Goal: Task Accomplishment & Management: Manage account settings

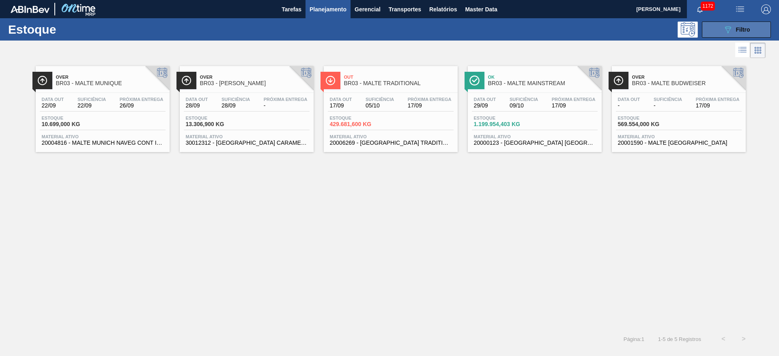
click at [735, 30] on div "089F7B8B-B2A5-4AFE-B5C0-19BA573D28AC Filtro" at bounding box center [736, 30] width 27 height 10
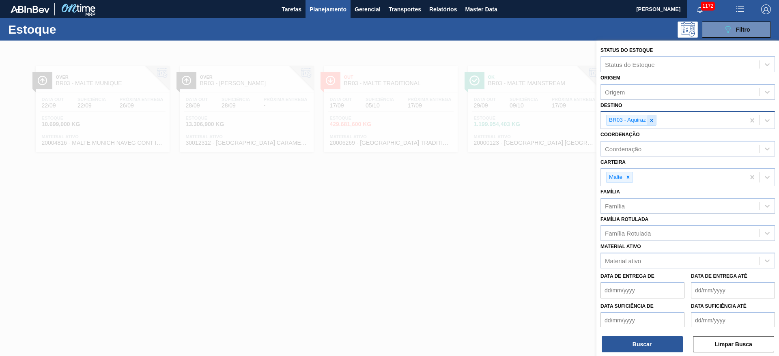
click at [653, 120] on icon at bounding box center [652, 121] width 6 height 6
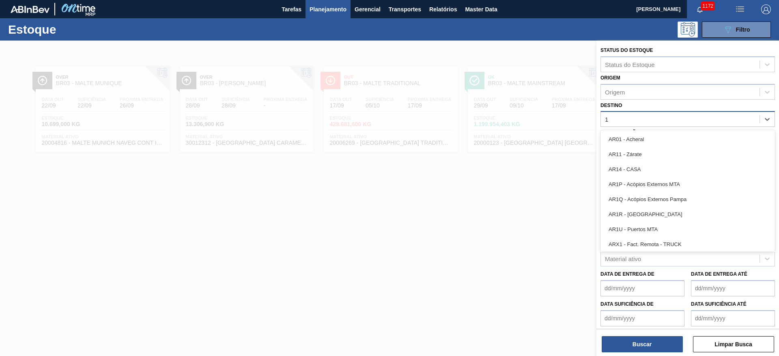
type input "13"
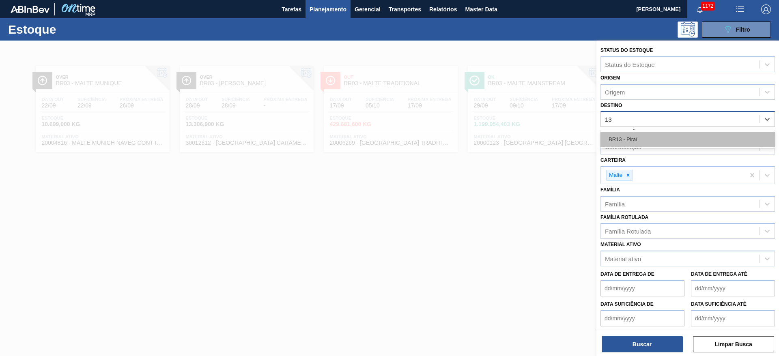
click at [641, 135] on div "BR13 - Piraí" at bounding box center [687, 139] width 174 height 15
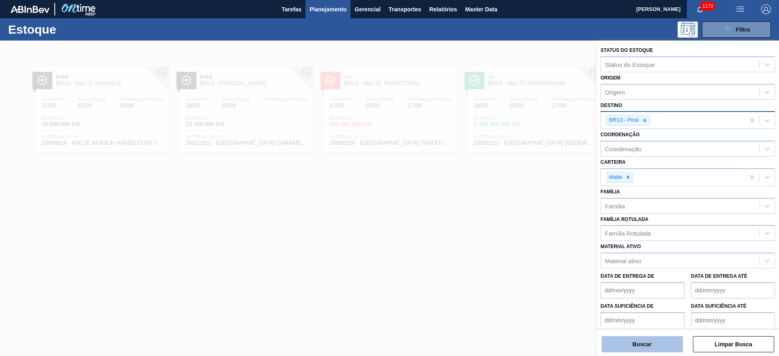
click at [637, 346] on button "Buscar" at bounding box center [642, 344] width 81 height 16
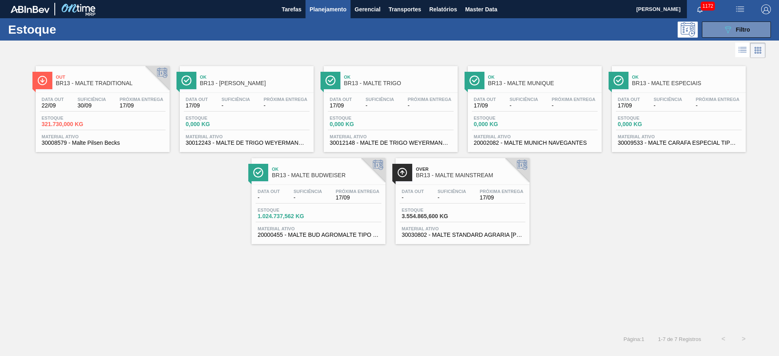
click at [440, 197] on span "-" at bounding box center [451, 198] width 28 height 6
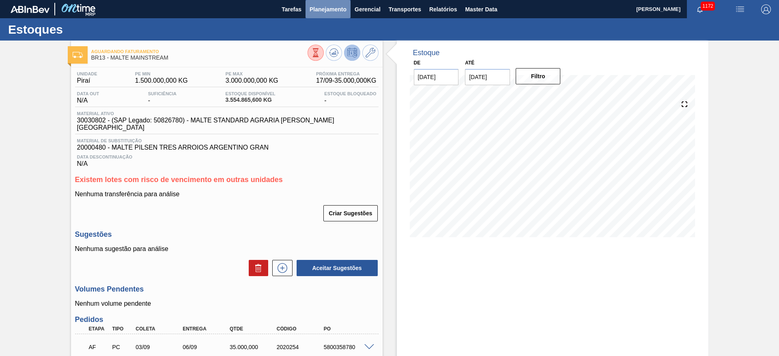
click at [332, 11] on span "Planejamento" at bounding box center [327, 9] width 37 height 10
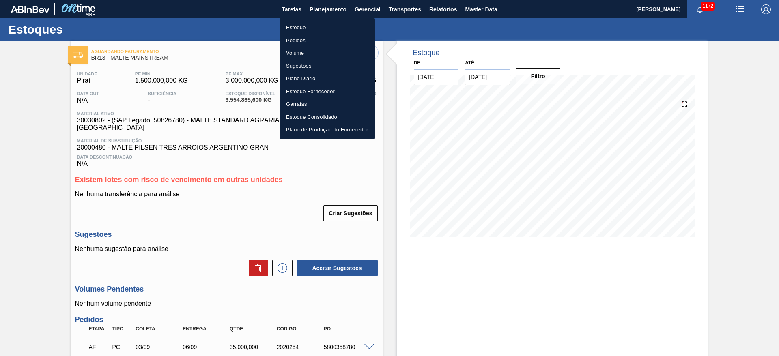
click at [303, 24] on li "Estoque" at bounding box center [326, 27] width 95 height 13
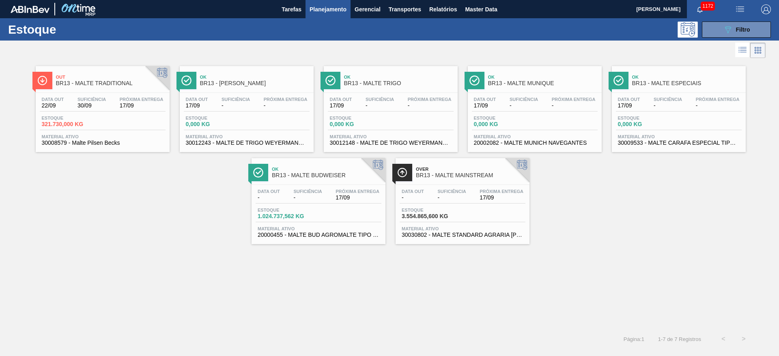
click at [102, 112] on div "Data out 22/09 Suficiência 30/09 Próxima Entrega 17/09 Estoque 321.730,000 KG M…" at bounding box center [103, 120] width 134 height 55
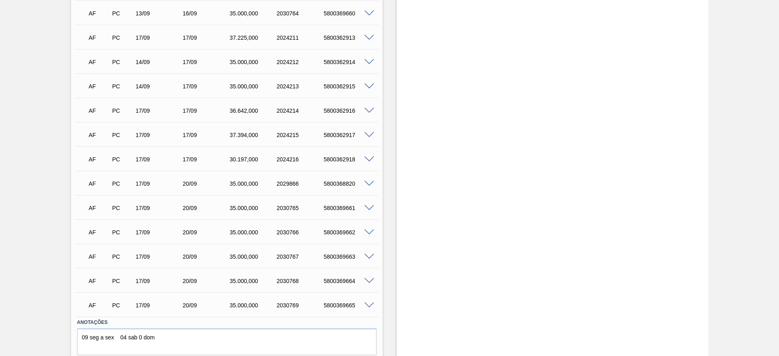
scroll to position [527, 0]
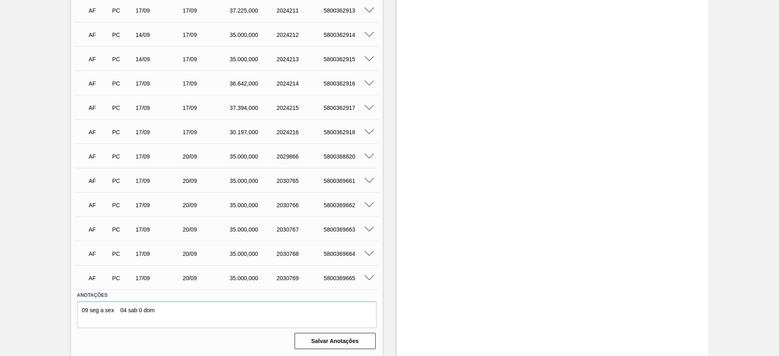
click at [367, 253] on span at bounding box center [369, 254] width 10 height 6
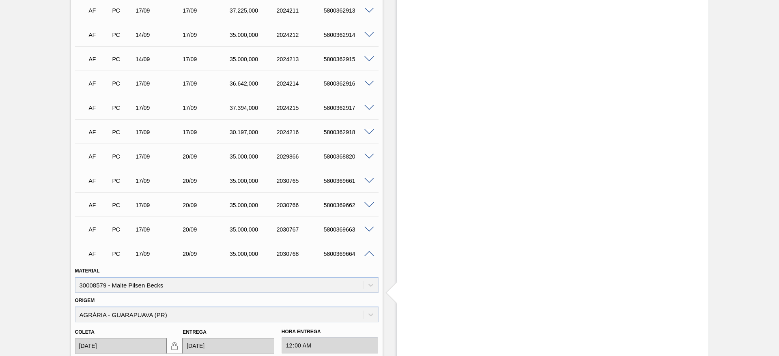
click at [367, 253] on span at bounding box center [369, 254] width 10 height 6
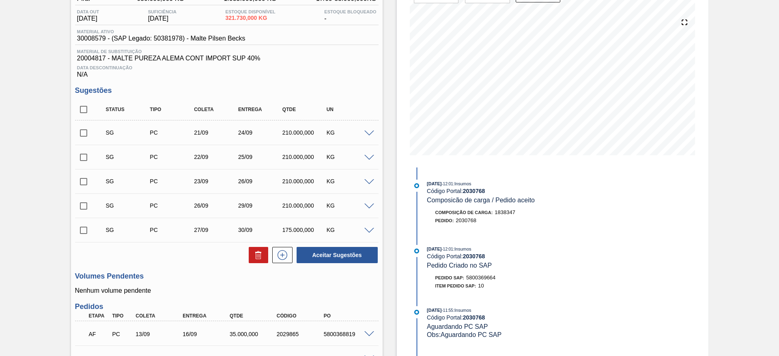
scroll to position [0, 0]
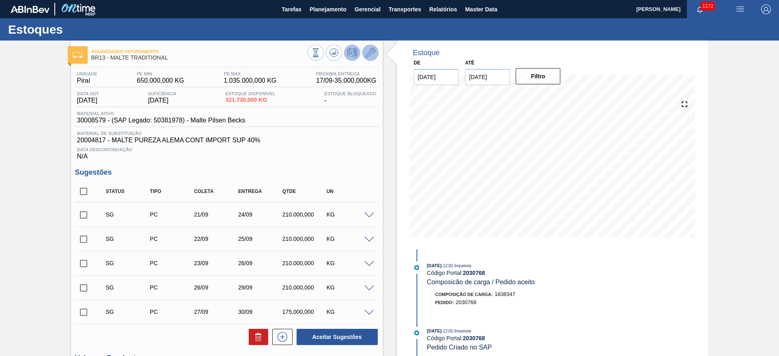
click at [370, 52] on icon at bounding box center [370, 53] width 10 height 10
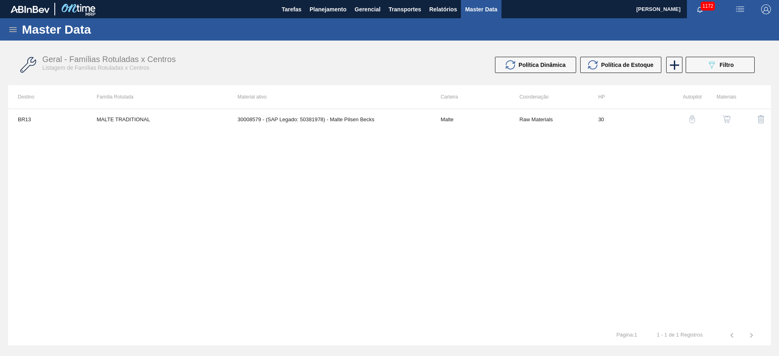
click at [727, 120] on img "button" at bounding box center [726, 119] width 8 height 8
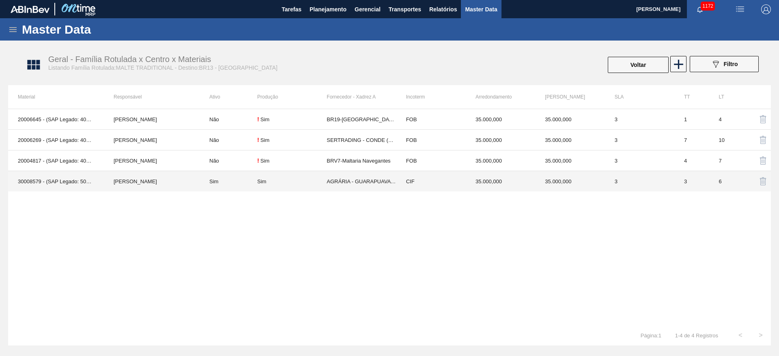
click at [241, 185] on td "Sim" at bounding box center [229, 181] width 58 height 21
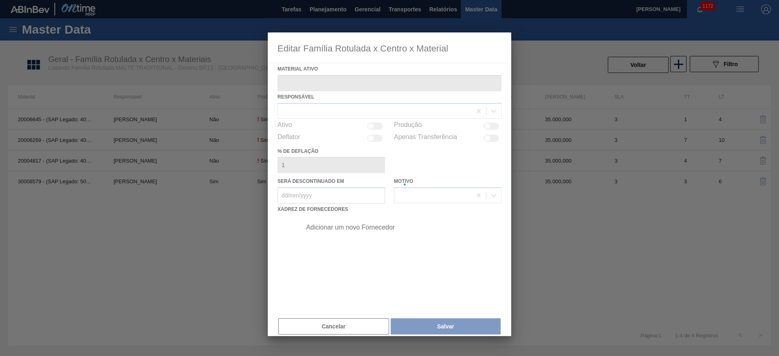
type ativo "30008579 - (SAP Legado: 50381978) - Malte Pilsen Becks"
checkbox input "true"
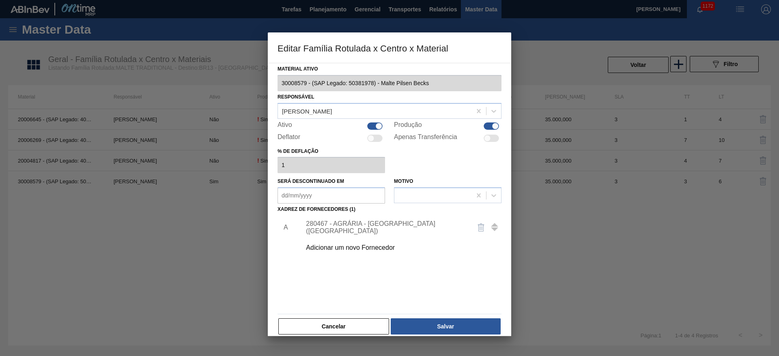
click at [333, 227] on div "280467 - AGRÁRIA - [GEOGRAPHIC_DATA] ([GEOGRAPHIC_DATA])" at bounding box center [385, 227] width 159 height 15
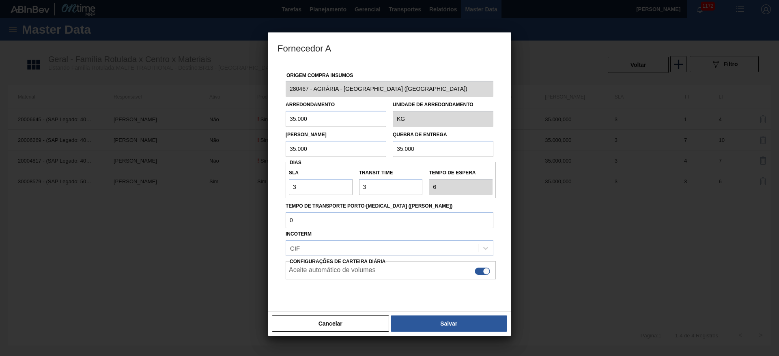
drag, startPoint x: 315, startPoint y: 123, endPoint x: 234, endPoint y: 118, distance: 81.6
click at [234, 118] on div "Fornecedor A Origem Compra Insumos 280467 - AGRÁRIA - GUARAPUAVA ([GEOGRAPHIC_D…" at bounding box center [389, 178] width 779 height 356
type input "44.000"
drag, startPoint x: 323, startPoint y: 114, endPoint x: 209, endPoint y: 123, distance: 114.8
click at [209, 123] on div "Fornecedor A Origem Compra Insumos 280467 - AGRÁRIA - GUARAPUAVA ([GEOGRAPHIC_D…" at bounding box center [389, 178] width 779 height 356
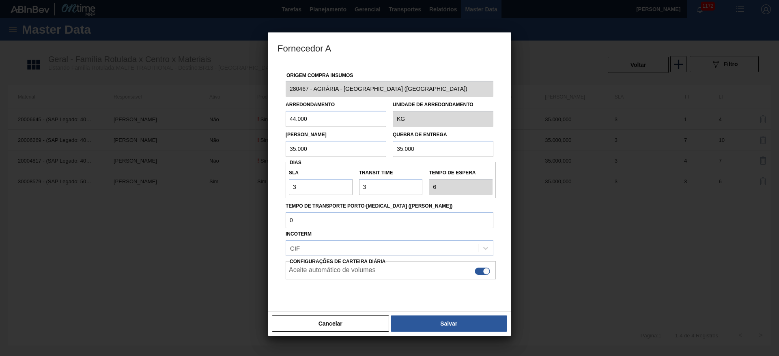
drag, startPoint x: 317, startPoint y: 147, endPoint x: 198, endPoint y: 153, distance: 119.0
click at [198, 153] on div "Fornecedor A Origem Compra Insumos 280467 - AGRÁRIA - GUARAPUAVA ([GEOGRAPHIC_D…" at bounding box center [389, 178] width 779 height 356
paste input "44"
type input "44.000"
drag, startPoint x: 421, startPoint y: 150, endPoint x: 299, endPoint y: 159, distance: 122.9
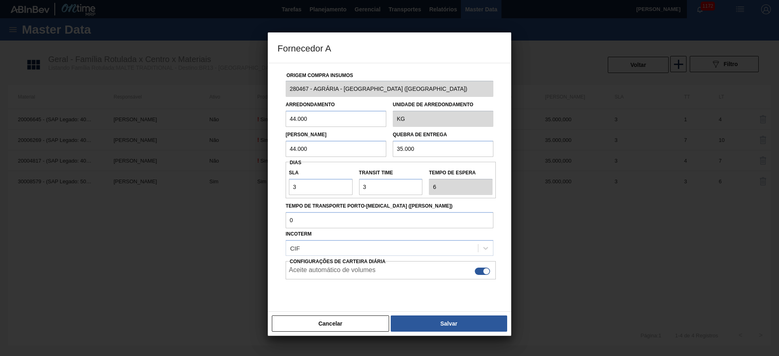
click at [301, 159] on div "Origem Compra Insumos 280467 - AGRÁRIA - [GEOGRAPHIC_DATA] (PR) Arredondamento …" at bounding box center [389, 191] width 224 height 257
paste input "44"
type input "44.000"
click at [434, 325] on button "Salvar" at bounding box center [449, 324] width 116 height 16
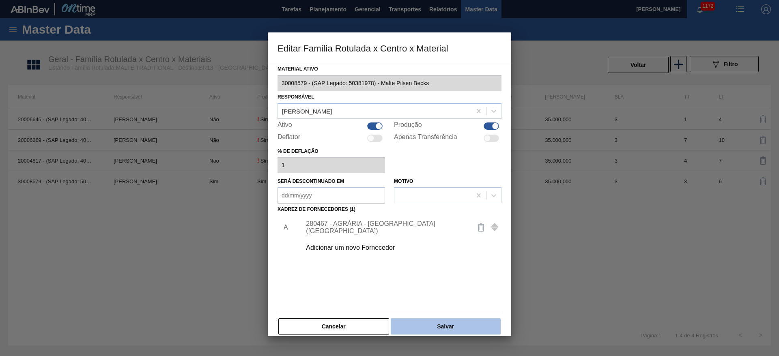
click at [435, 325] on button "Salvar" at bounding box center [446, 326] width 110 height 16
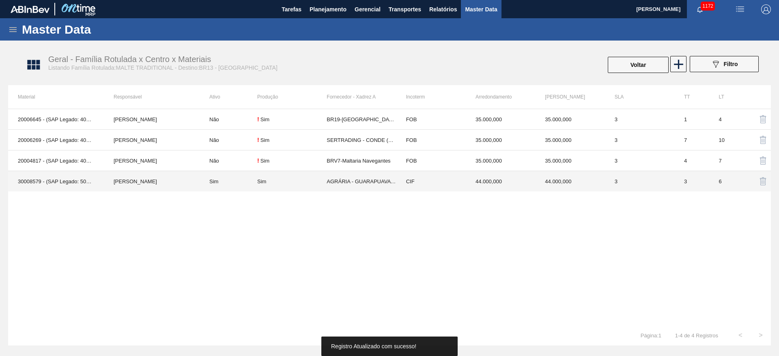
click at [329, 181] on td "AGRÁRIA - GUARAPUAVA (PR)" at bounding box center [361, 181] width 69 height 21
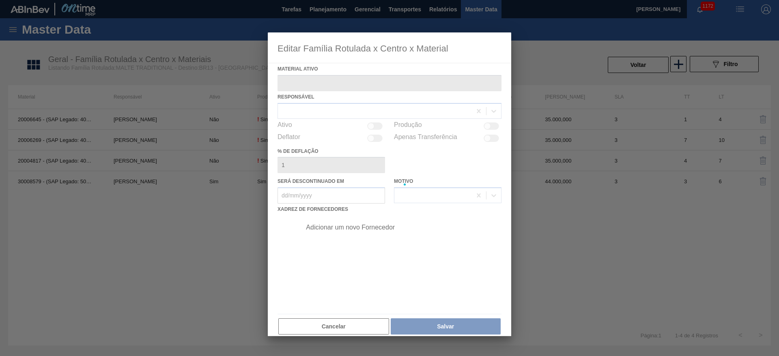
type ativo "30008579 - (SAP Legado: 50381978) - Malte Pilsen Becks"
checkbox input "true"
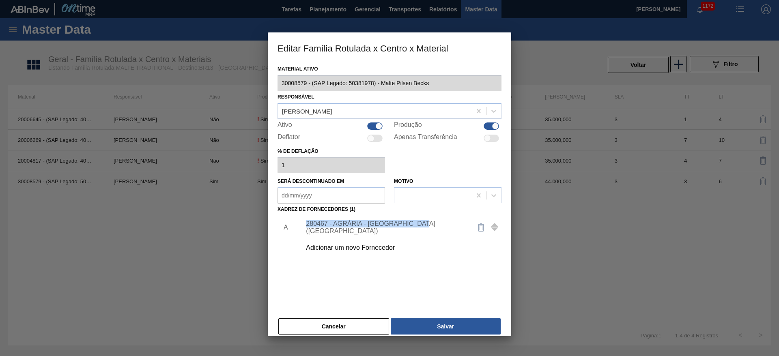
drag, startPoint x: 427, startPoint y: 228, endPoint x: 300, endPoint y: 228, distance: 126.6
click at [300, 228] on div "280467 - AGRÁRIA - [GEOGRAPHIC_DATA] ([GEOGRAPHIC_DATA])" at bounding box center [399, 227] width 205 height 20
copy div "280467 - AGRÁRIA - [GEOGRAPHIC_DATA] ([GEOGRAPHIC_DATA])"
click at [327, 228] on div "280467 - AGRÁRIA - [GEOGRAPHIC_DATA] ([GEOGRAPHIC_DATA])" at bounding box center [385, 227] width 159 height 15
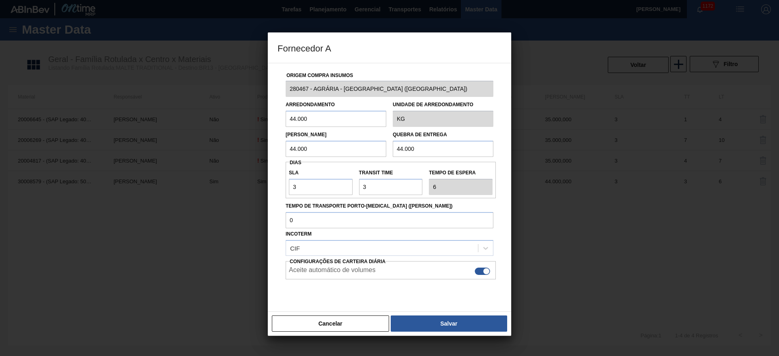
click at [265, 88] on div "Fornecedor A Origem Compra Insumos 280467 - AGRÁRIA - GUARAPUAVA ([GEOGRAPHIC_D…" at bounding box center [389, 178] width 779 height 356
click at [336, 324] on button "Cancelar" at bounding box center [330, 324] width 117 height 16
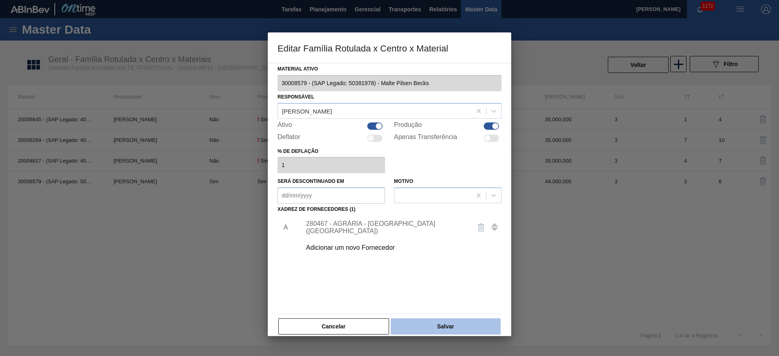
click at [460, 329] on button "Salvar" at bounding box center [446, 326] width 110 height 16
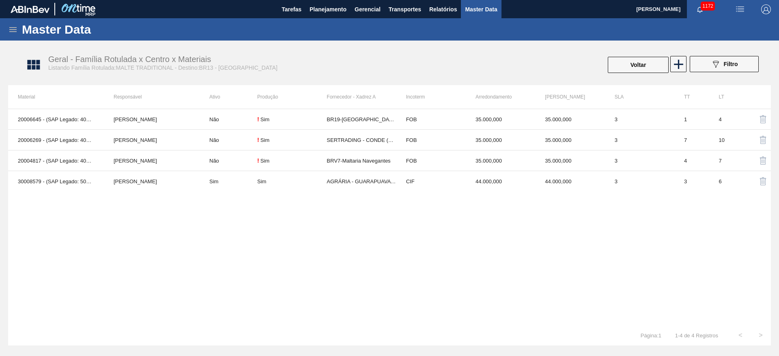
click at [16, 33] on icon at bounding box center [13, 30] width 10 height 10
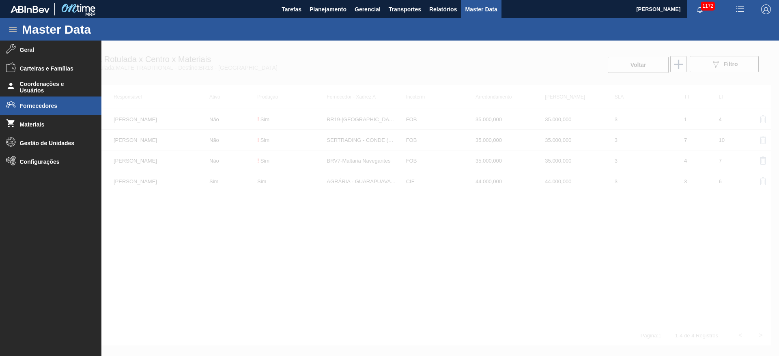
click at [34, 107] on span "Fornecedores" at bounding box center [53, 106] width 67 height 6
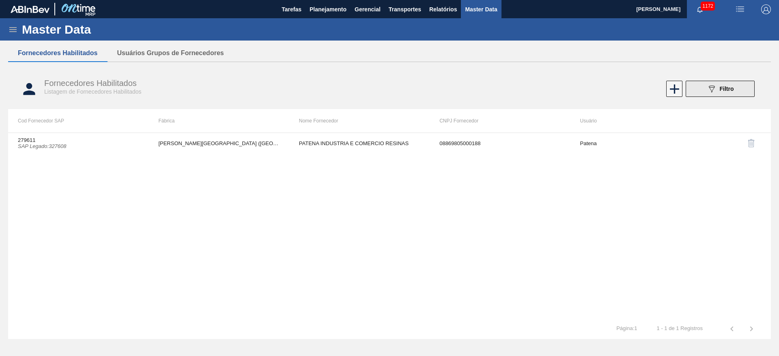
click at [708, 88] on icon "089F7B8B-B2A5-4AFE-B5C0-19BA573D28AC" at bounding box center [712, 89] width 10 height 10
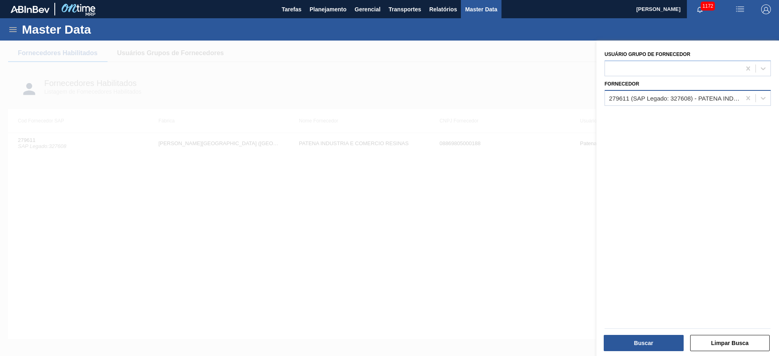
click at [629, 99] on div "279611 (SAP Legado: 327608) - PATENA INDUSTRIA E COMERCIO RESINAS" at bounding box center [675, 98] width 133 height 7
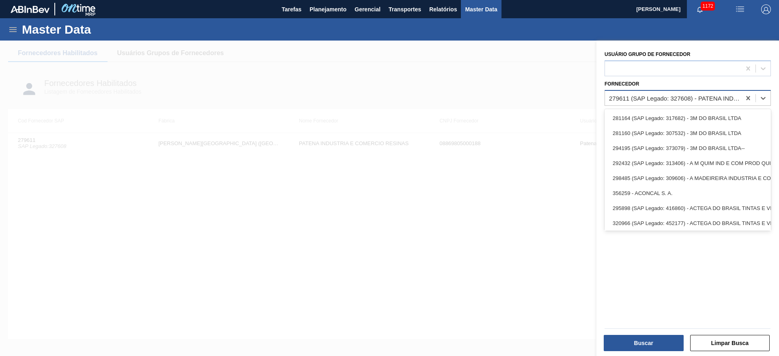
paste input "280467"
type input "280467"
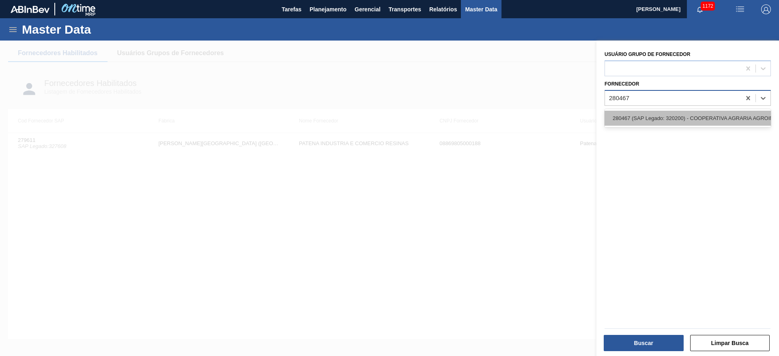
click at [629, 118] on div "280467 (SAP Legado: 320200) - COOPERATIVA AGRARIA AGROINDUSTRIAL" at bounding box center [687, 118] width 166 height 15
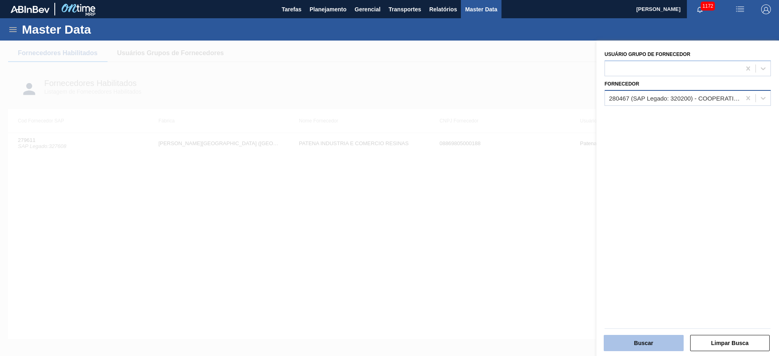
click at [645, 342] on button "Buscar" at bounding box center [644, 343] width 80 height 16
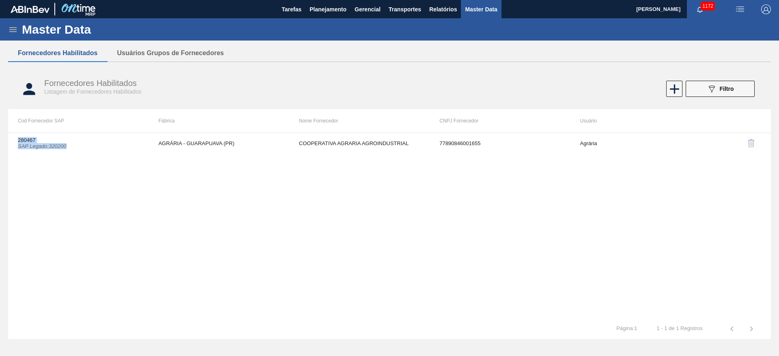
drag, startPoint x: 72, startPoint y: 143, endPoint x: 2, endPoint y: 133, distance: 70.8
click at [2, 133] on div "Master Data Geral Carteiras e Famílias Coordenações e Usuários Fornecedores Mat…" at bounding box center [389, 182] width 779 height 328
copy tbody "280467 SAP Legado : 320200"
click at [328, 9] on span "Planejamento" at bounding box center [327, 9] width 37 height 10
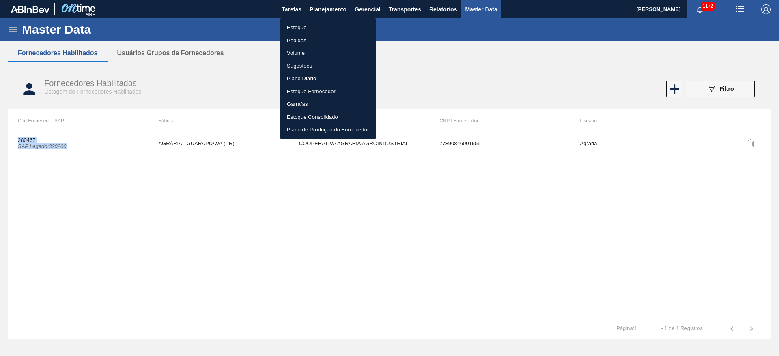
click at [295, 27] on li "Estoque" at bounding box center [327, 27] width 95 height 13
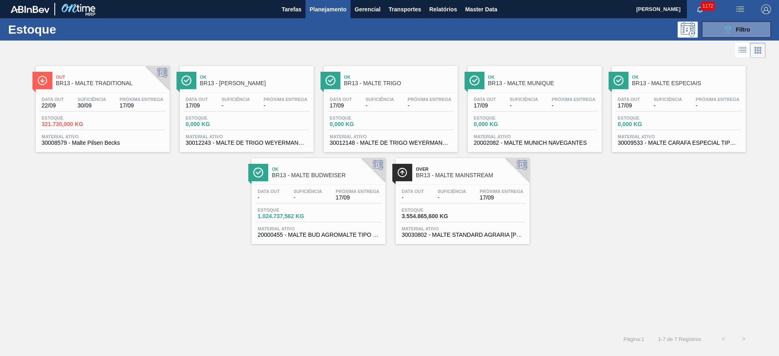
click at [122, 114] on div "Data out 22/09 Suficiência 30/09 Próxima Entrega 17/09 Estoque 321.730,000 KG M…" at bounding box center [103, 120] width 134 height 55
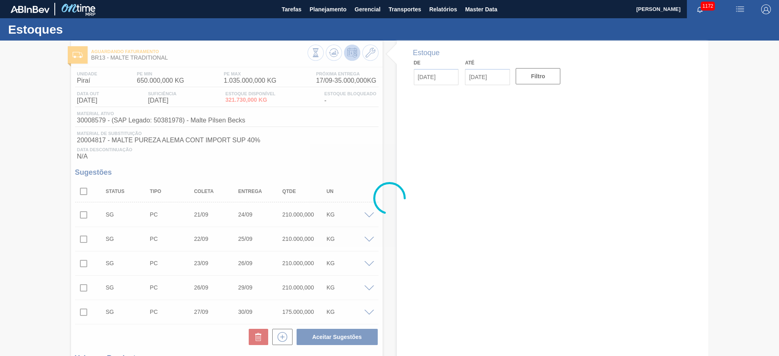
type input "[DATE]"
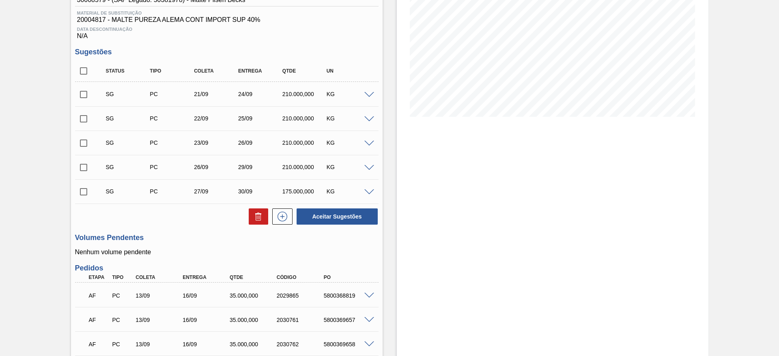
scroll to position [101, 0]
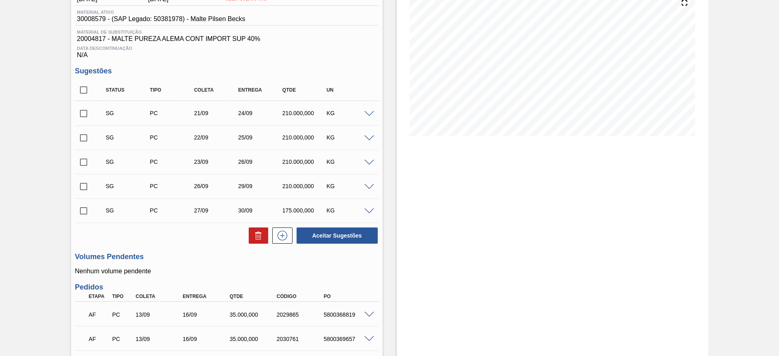
click at [369, 112] on span at bounding box center [369, 114] width 10 height 6
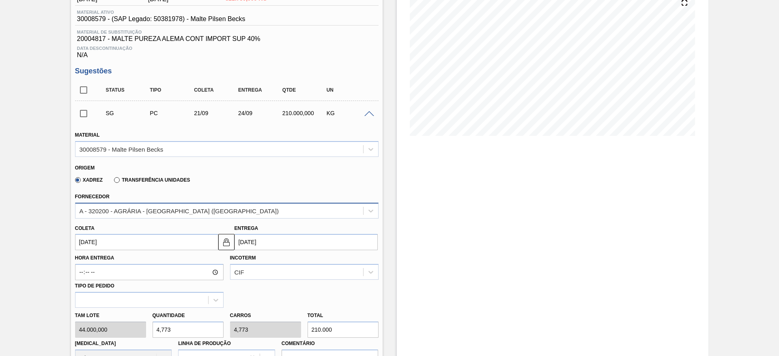
scroll to position [162, 0]
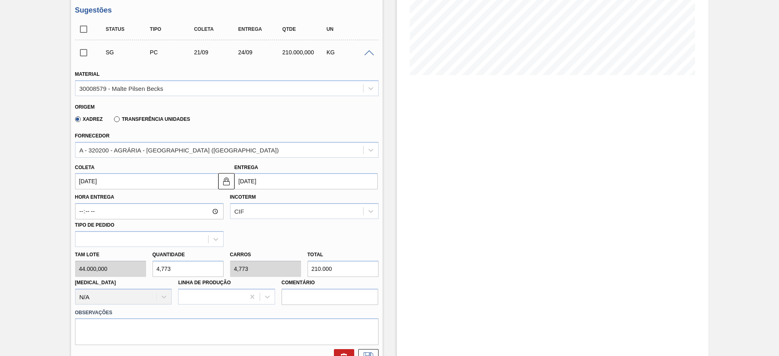
click at [103, 272] on div "[PERSON_NAME] 44.000,000 Quantidade 4,773 Carros 4,773 Total 210.000 [MEDICAL_D…" at bounding box center [227, 276] width 310 height 58
type input "6"
type input "264.000"
type input "0"
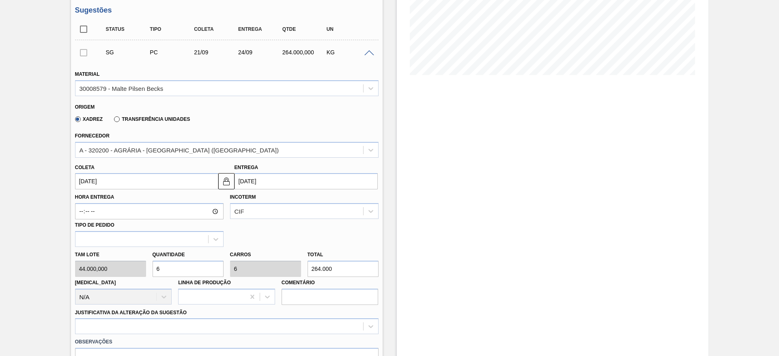
type input "0"
type input "1"
type input "44.000"
type input "0"
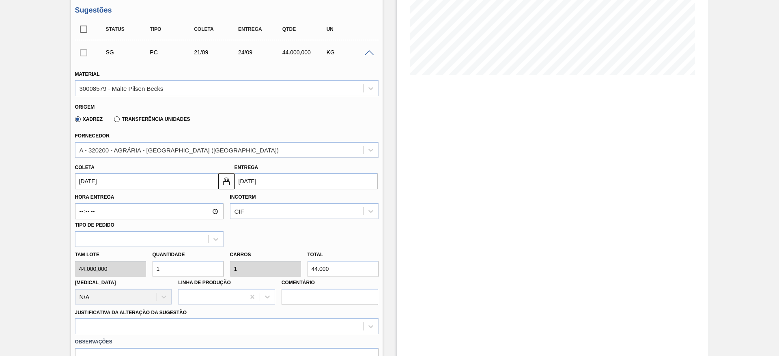
type input "0"
type input "6"
type input "264.000"
type input "6"
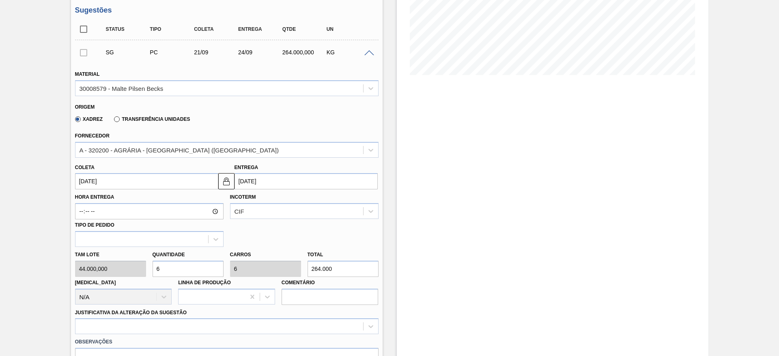
click at [82, 180] on input "[DATE]" at bounding box center [146, 181] width 143 height 16
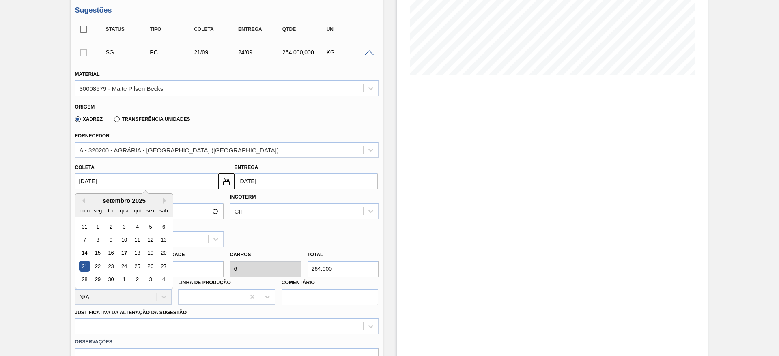
click at [150, 252] on div "19" at bounding box center [150, 253] width 11 height 11
type input "[DATE]"
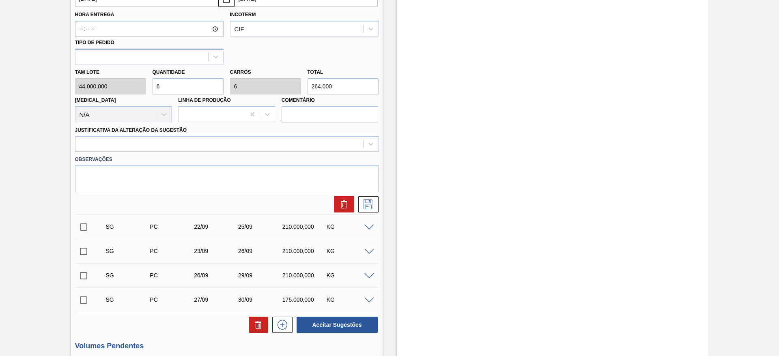
scroll to position [223, 0]
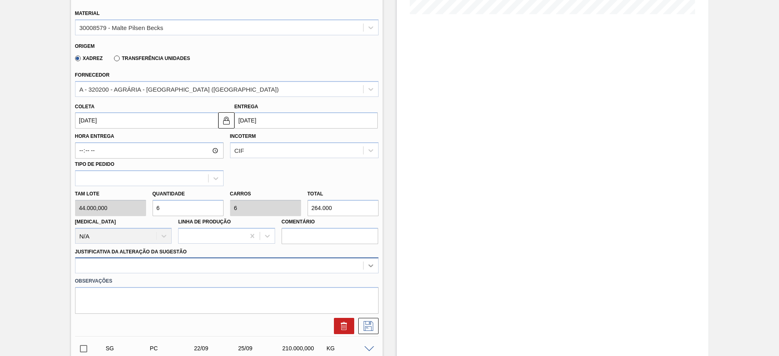
click at [371, 262] on div at bounding box center [226, 266] width 303 height 16
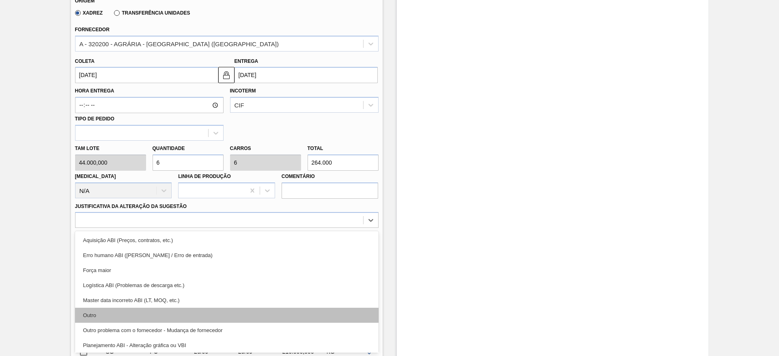
click at [98, 318] on div "Outro" at bounding box center [226, 315] width 303 height 15
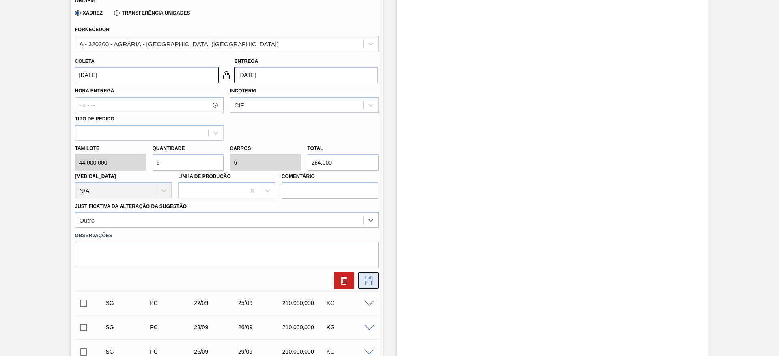
click at [365, 282] on icon at bounding box center [368, 281] width 13 height 10
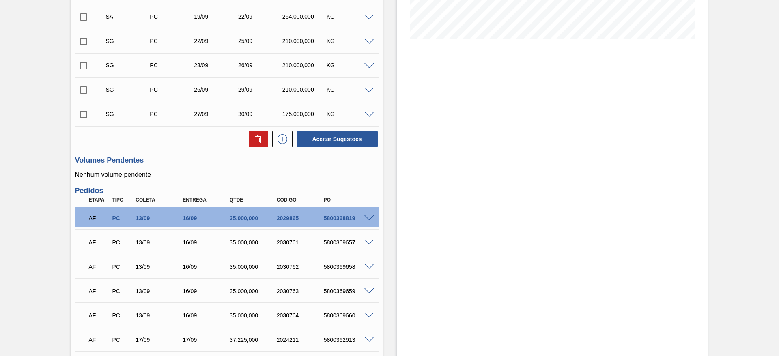
scroll to position [147, 0]
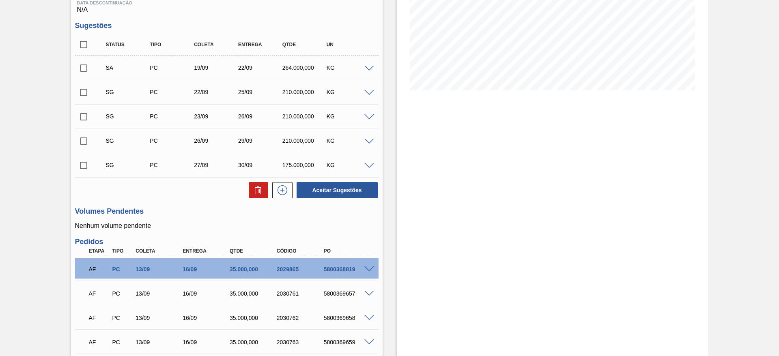
click at [370, 92] on span at bounding box center [369, 93] width 10 height 6
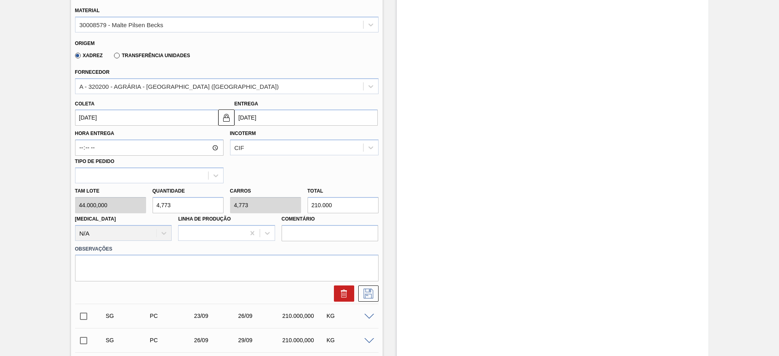
scroll to position [329, 0]
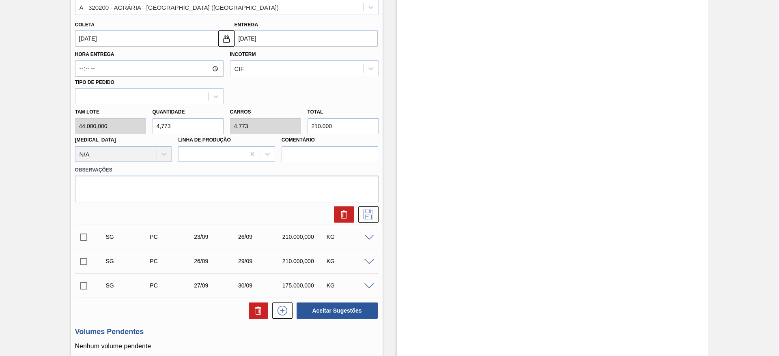
drag, startPoint x: 180, startPoint y: 125, endPoint x: 80, endPoint y: 111, distance: 101.5
click at [91, 110] on div "[PERSON_NAME] 44.000,000 Quantidade 4,773 Carros 4,773 Total 210.000 [MEDICAL_D…" at bounding box center [227, 133] width 310 height 58
type input "6"
type input "264.000"
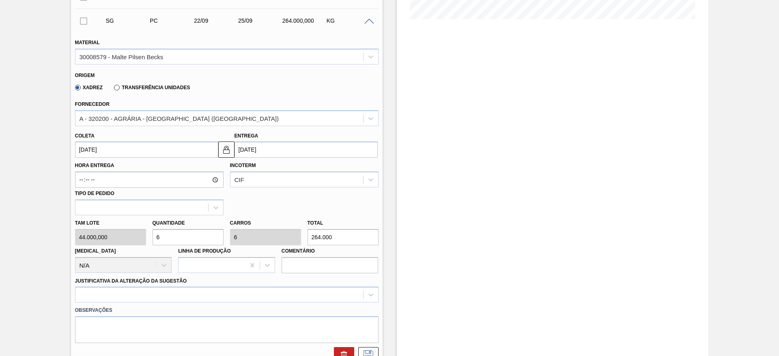
scroll to position [147, 0]
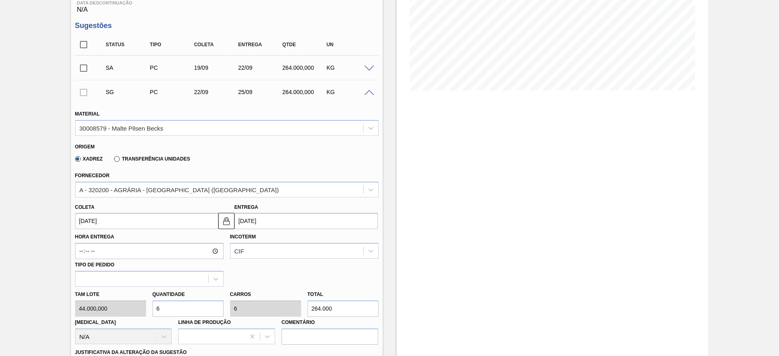
type input "6"
click at [82, 219] on input "[DATE]" at bounding box center [146, 221] width 143 height 16
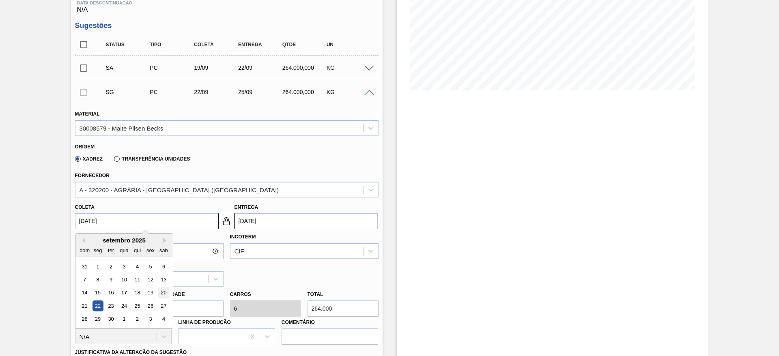
click at [163, 289] on div "20" at bounding box center [163, 293] width 11 height 11
type input "[DATE]"
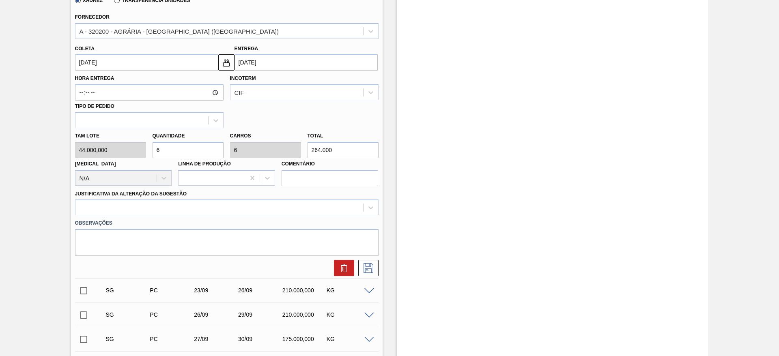
scroll to position [365, 0]
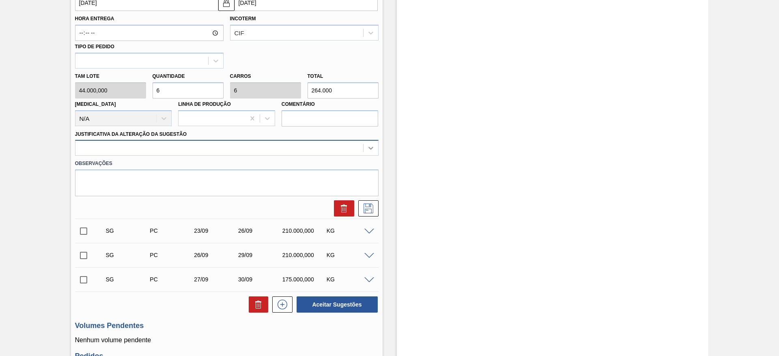
click at [375, 149] on div at bounding box center [370, 148] width 15 height 15
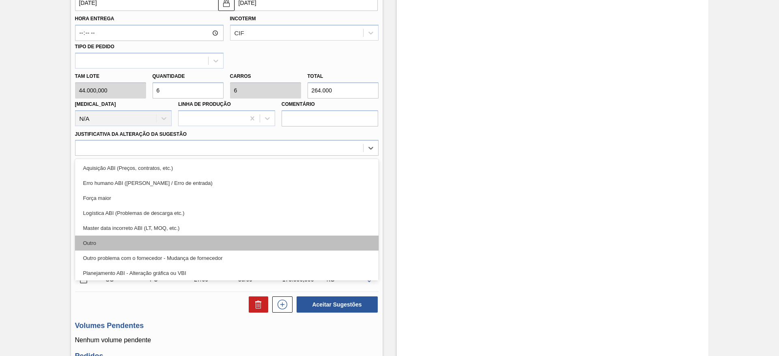
click at [106, 242] on div "Outro" at bounding box center [226, 243] width 303 height 15
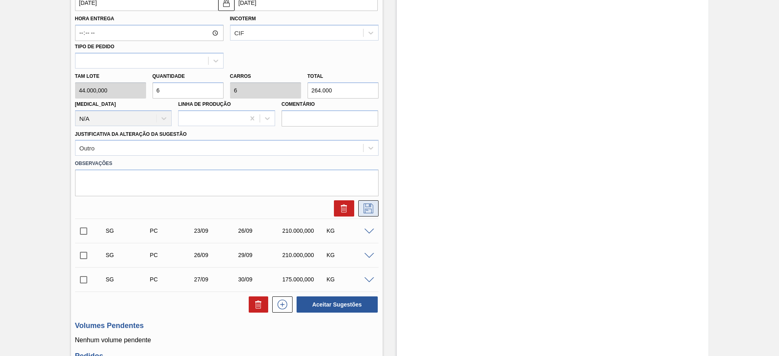
click at [368, 208] on icon at bounding box center [368, 209] width 13 height 10
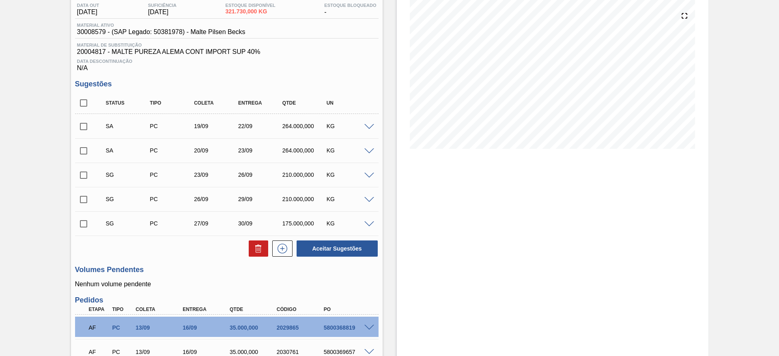
scroll to position [61, 0]
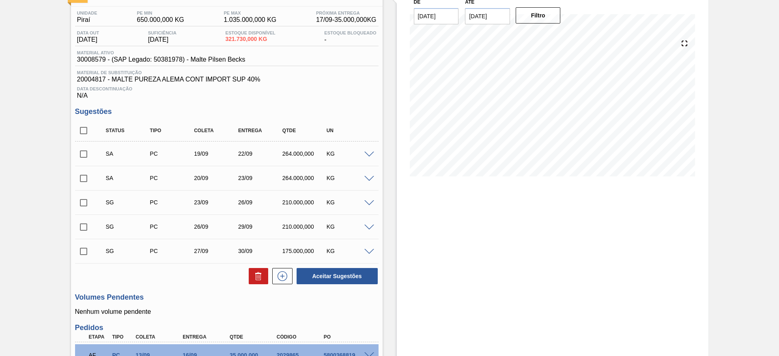
drag, startPoint x: 84, startPoint y: 152, endPoint x: 82, endPoint y: 159, distance: 7.7
click at [84, 151] on input "checkbox" at bounding box center [83, 154] width 17 height 17
checkbox input "true"
click at [82, 179] on input "checkbox" at bounding box center [83, 178] width 17 height 17
checkbox input "true"
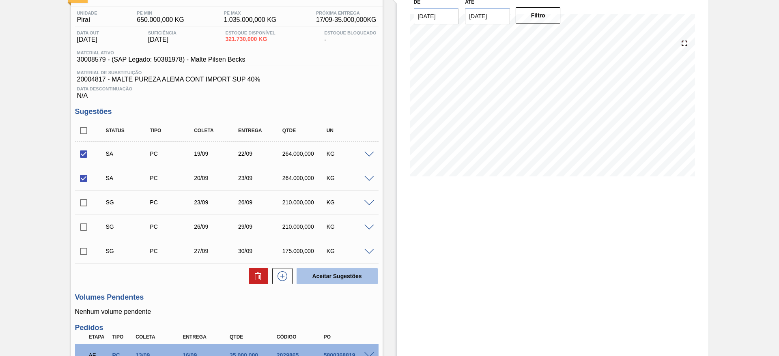
click at [341, 277] on button "Aceitar Sugestões" at bounding box center [337, 276] width 81 height 16
checkbox input "false"
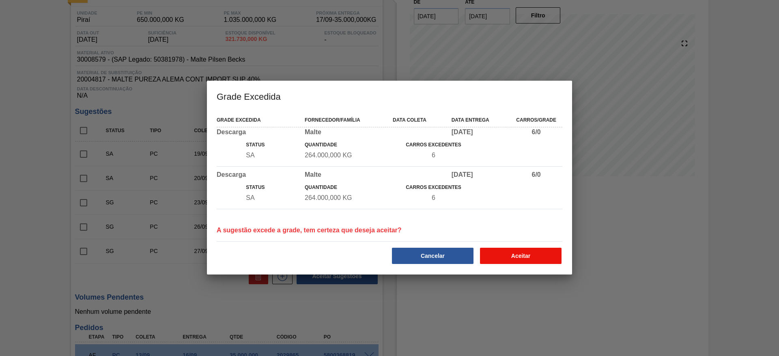
click at [516, 259] on button "Aceitar" at bounding box center [521, 256] width 82 height 16
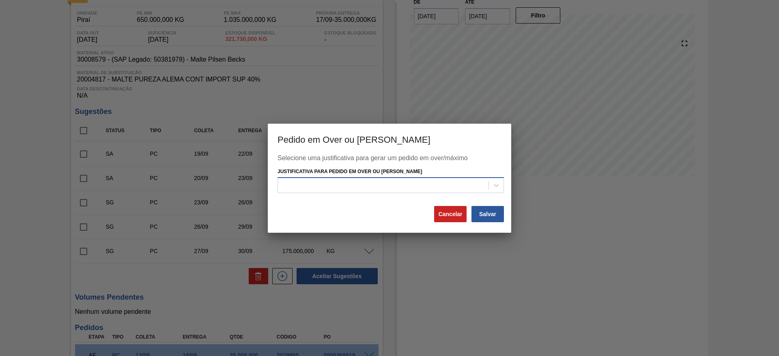
click at [316, 184] on div at bounding box center [383, 186] width 211 height 12
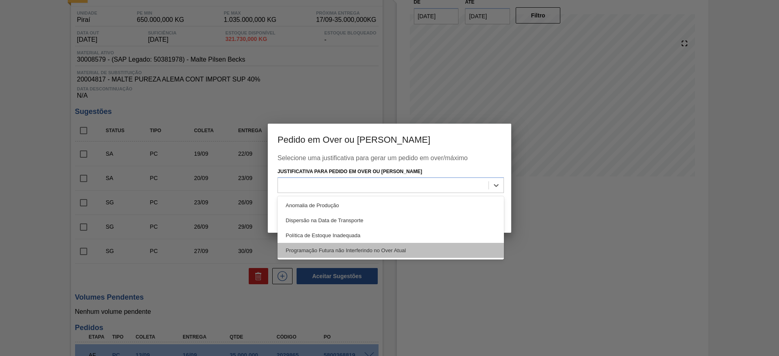
click at [317, 247] on div "Programação Futura não Interferindo no Over Atual" at bounding box center [390, 250] width 226 height 15
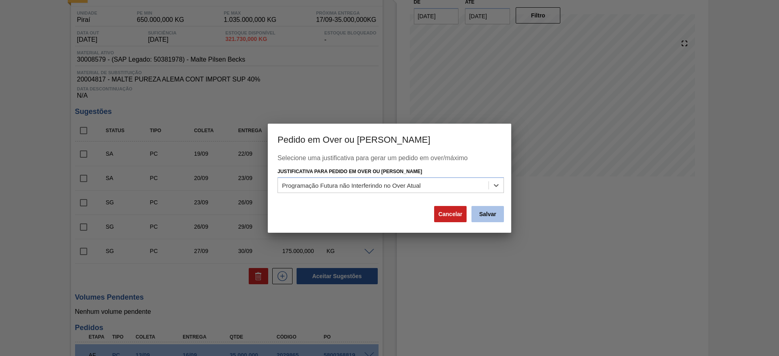
click at [498, 213] on button "Salvar" at bounding box center [487, 214] width 32 height 16
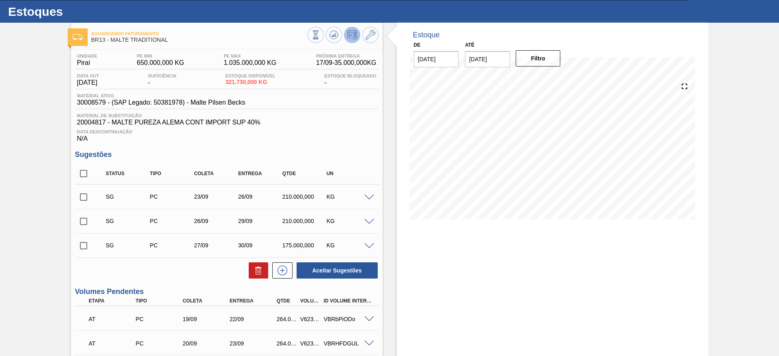
scroll to position [0, 0]
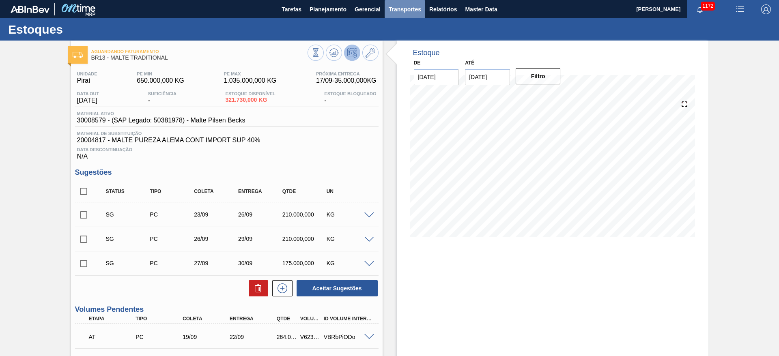
click at [398, 10] on span "Transportes" at bounding box center [405, 9] width 32 height 10
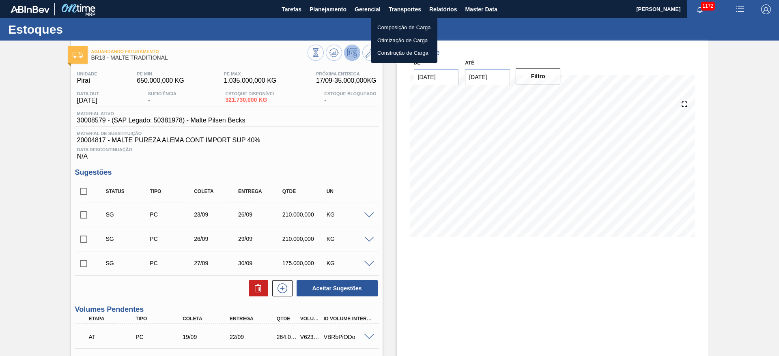
click at [388, 41] on li "Otimização de Carga" at bounding box center [404, 40] width 67 height 13
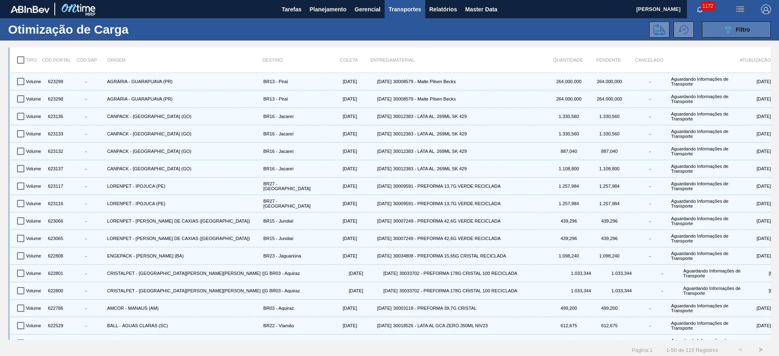
click at [730, 22] on button "089F7B8B-B2A5-4AFE-B5C0-19BA573D28AC Filtro" at bounding box center [736, 29] width 69 height 16
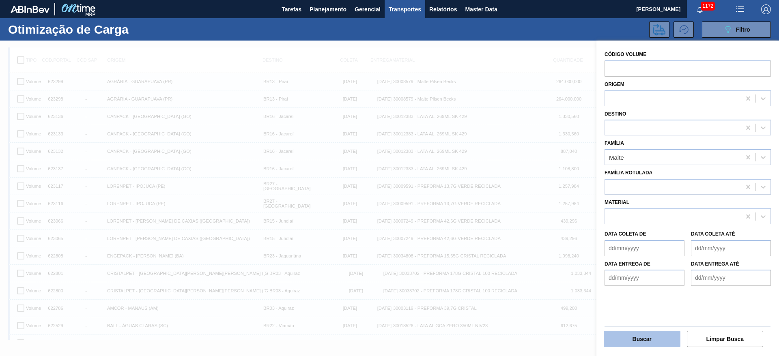
click at [636, 340] on button "Buscar" at bounding box center [642, 339] width 77 height 16
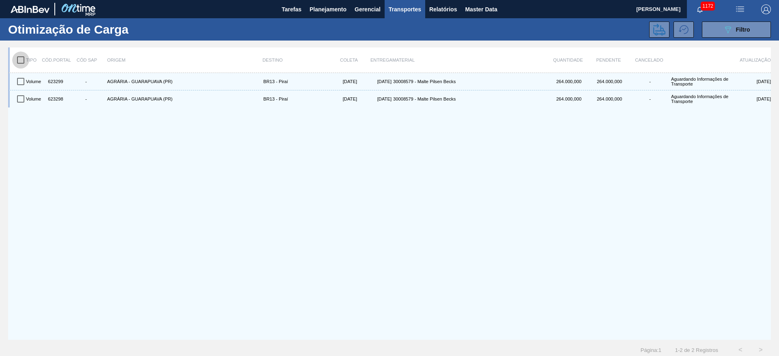
click at [18, 59] on input "checkbox" at bounding box center [20, 60] width 17 height 17
checkbox input "true"
click at [655, 28] on icon at bounding box center [659, 30] width 12 height 12
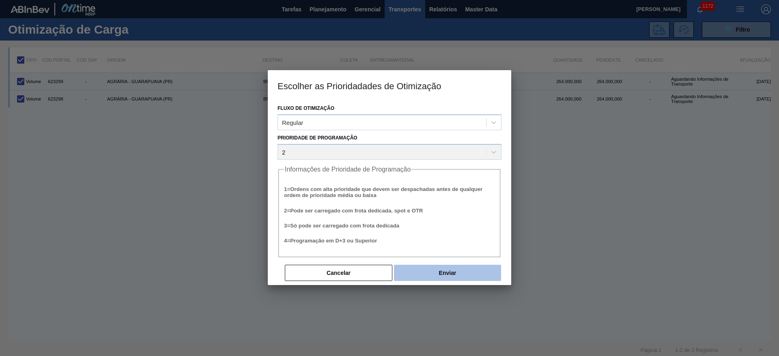
click at [455, 272] on button "Enviar" at bounding box center [447, 273] width 107 height 16
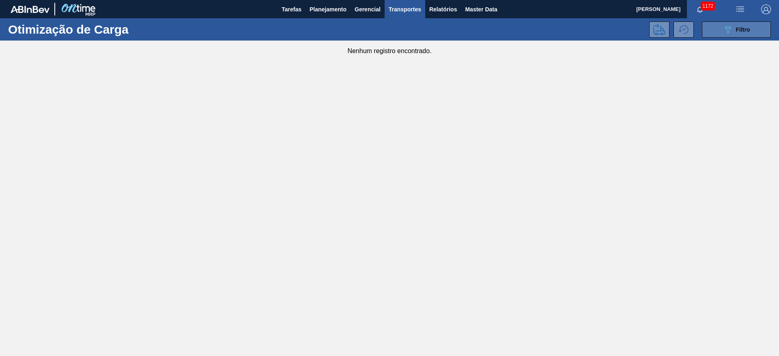
click at [733, 30] on div "089F7B8B-B2A5-4AFE-B5C0-19BA573D28AC Filtro" at bounding box center [736, 30] width 27 height 10
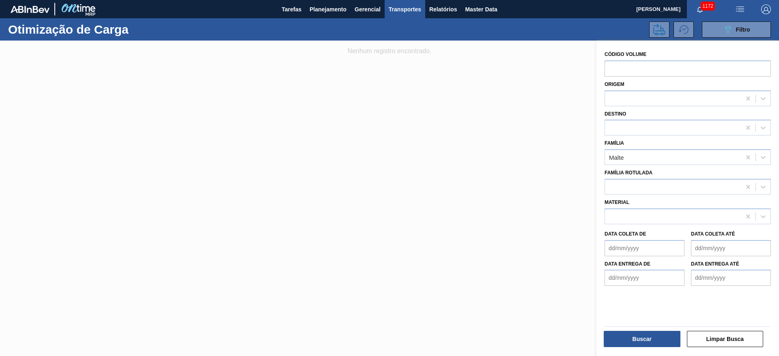
click at [396, 111] on div at bounding box center [389, 219] width 779 height 356
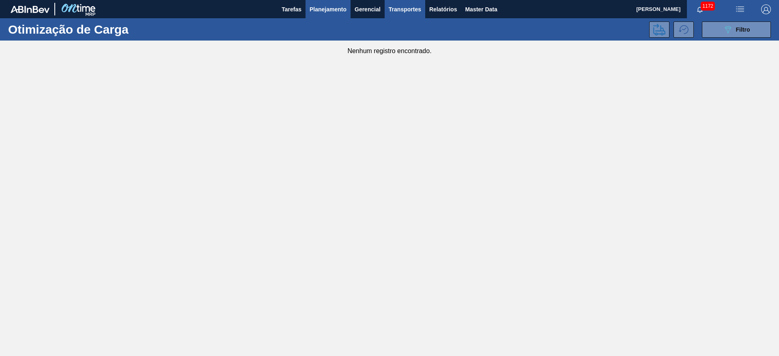
click at [327, 7] on span "Planejamento" at bounding box center [327, 9] width 37 height 10
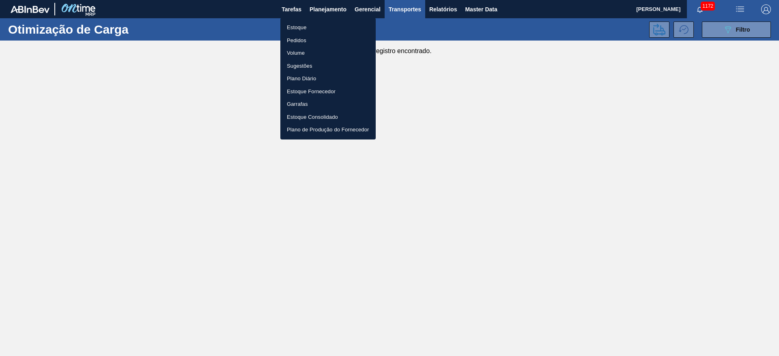
click at [298, 30] on li "Estoque" at bounding box center [327, 27] width 95 height 13
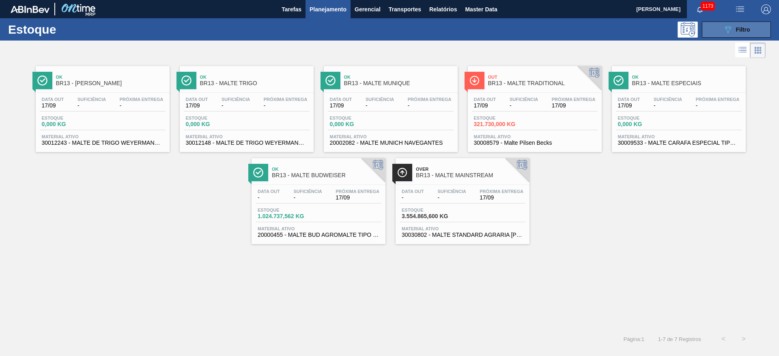
click at [744, 32] on span "Filtro" at bounding box center [743, 29] width 14 height 6
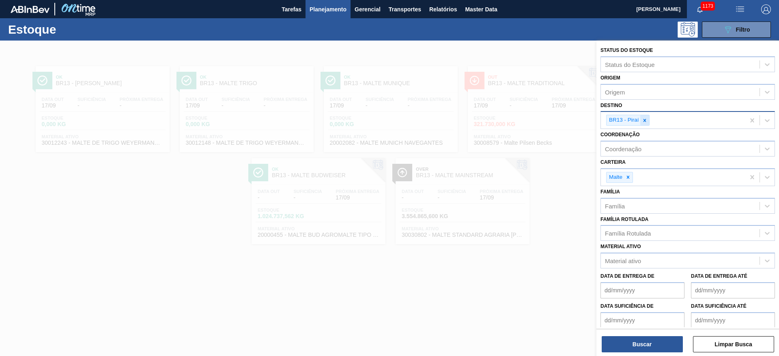
click at [643, 120] on icon at bounding box center [645, 121] width 6 height 6
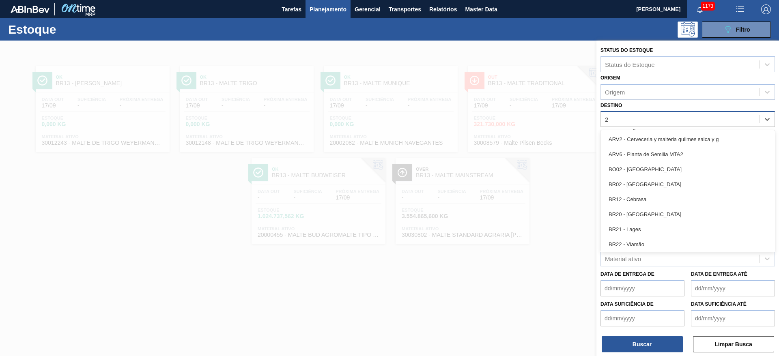
type input "28"
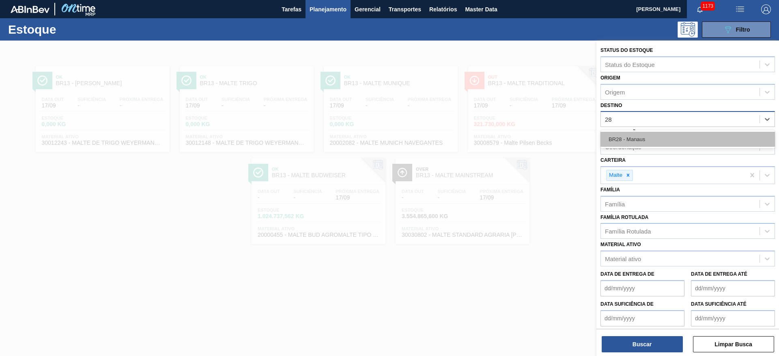
click at [629, 138] on div "BR28 - Manaus" at bounding box center [687, 139] width 174 height 15
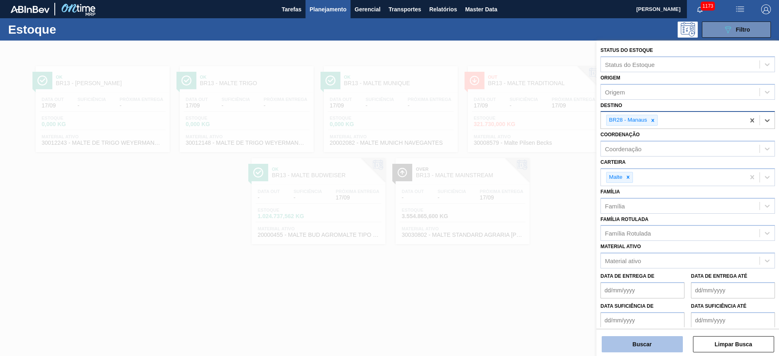
click at [643, 347] on button "Buscar" at bounding box center [642, 344] width 81 height 16
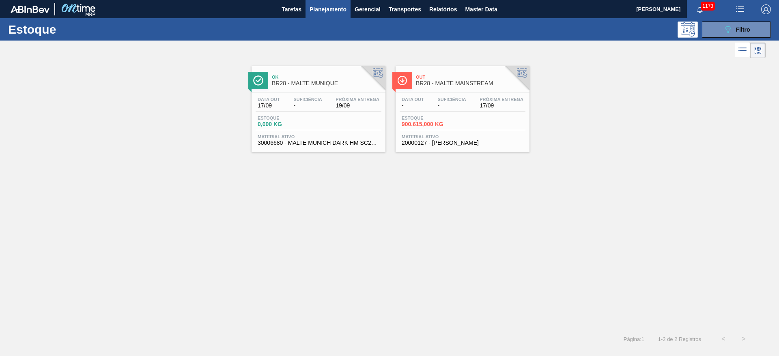
click at [301, 100] on span "Suficiência" at bounding box center [307, 99] width 28 height 5
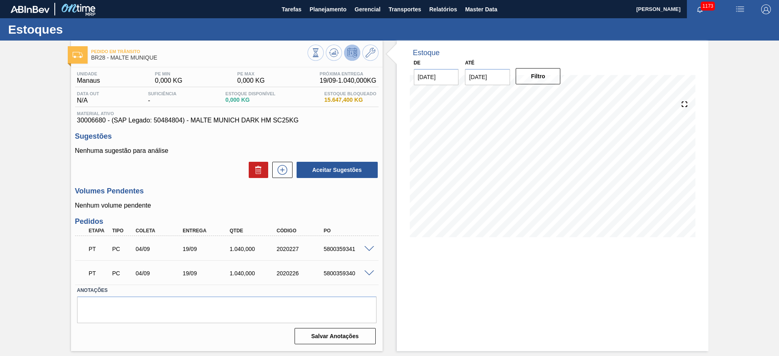
click at [369, 247] on span at bounding box center [369, 249] width 10 height 6
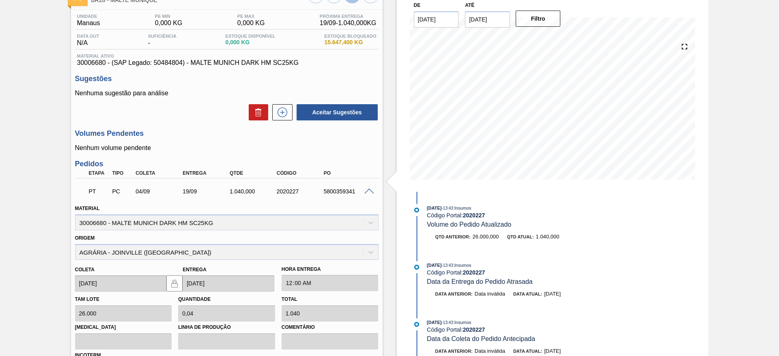
scroll to position [183, 0]
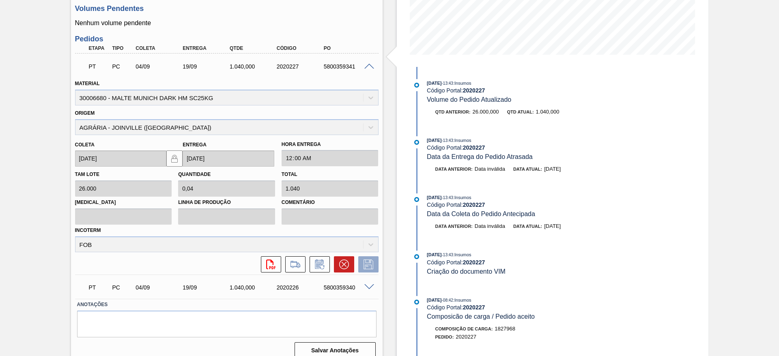
click at [370, 65] on span at bounding box center [369, 67] width 10 height 6
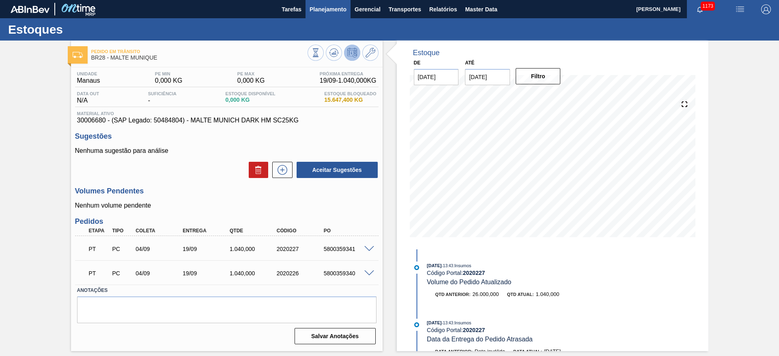
click at [325, 9] on span "Planejamento" at bounding box center [327, 9] width 37 height 10
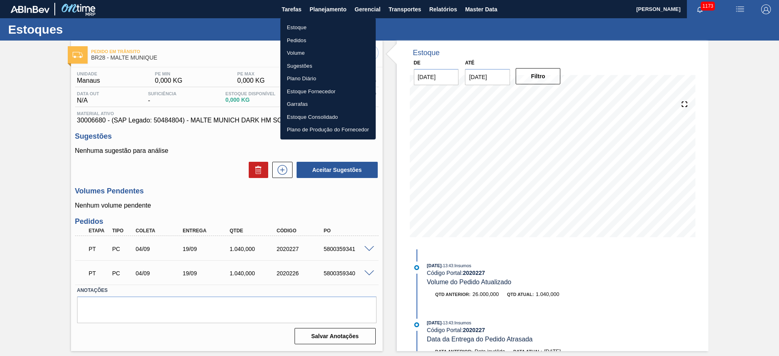
click at [294, 26] on li "Estoque" at bounding box center [327, 27] width 95 height 13
